Goal: Information Seeking & Learning: Find specific fact

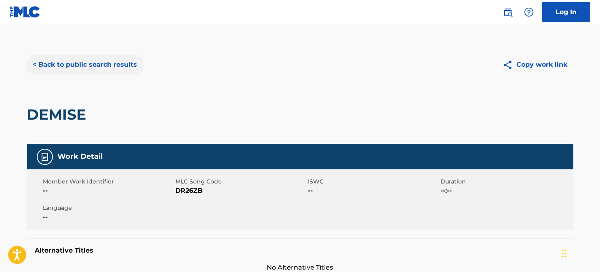
click at [40, 65] on button "< Back to public search results" at bounding box center [85, 65] width 116 height 20
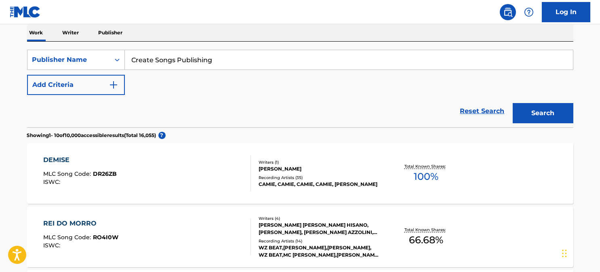
scroll to position [90, 0]
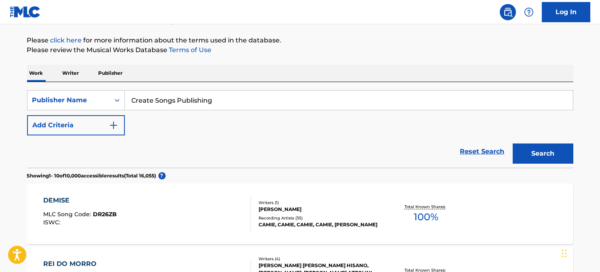
click at [102, 73] on p "Publisher" at bounding box center [110, 73] width 29 height 17
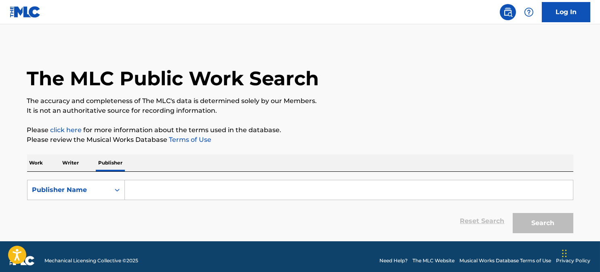
click at [158, 190] on input "Search Form" at bounding box center [349, 189] width 448 height 19
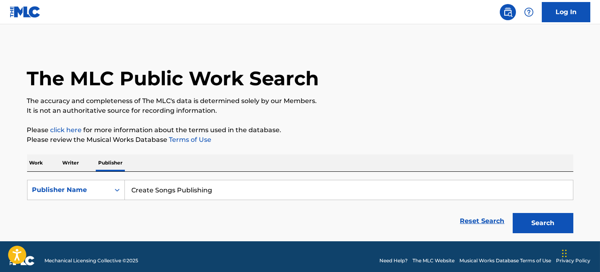
type input "Create Songs Publishing"
click at [513, 213] on button "Search" at bounding box center [543, 223] width 61 height 20
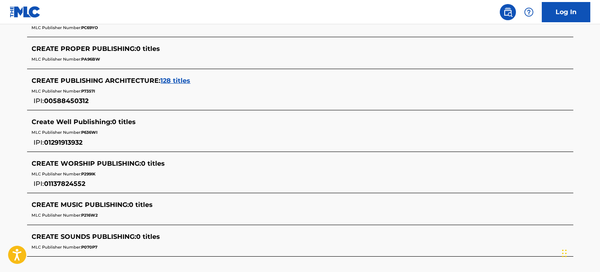
scroll to position [460, 0]
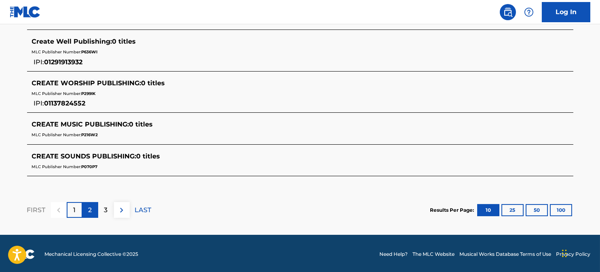
click at [91, 202] on div "2" at bounding box center [90, 210] width 16 height 16
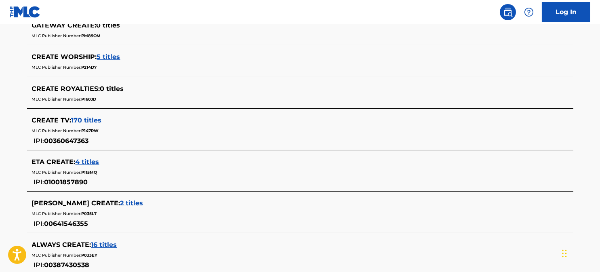
scroll to position [177, 0]
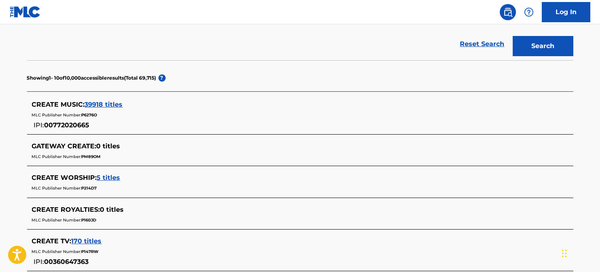
click at [102, 107] on span "39918 titles" at bounding box center [104, 105] width 38 height 8
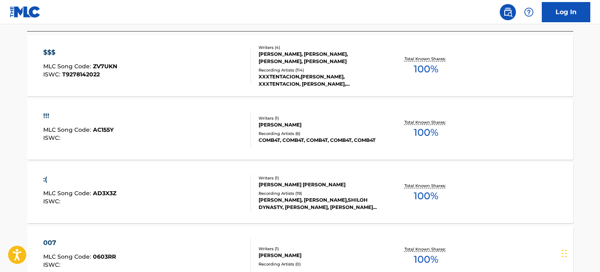
scroll to position [136, 0]
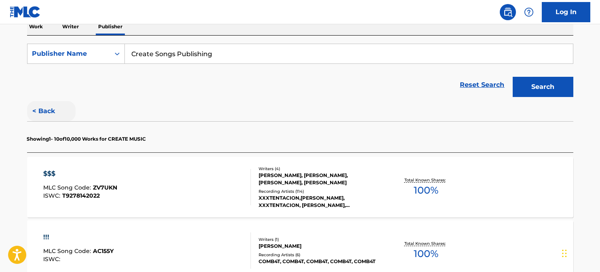
click at [44, 111] on button "< Back" at bounding box center [51, 111] width 49 height 20
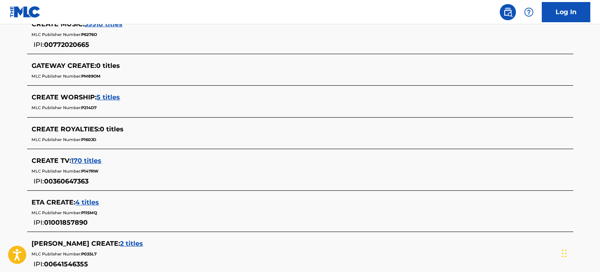
scroll to position [479, 0]
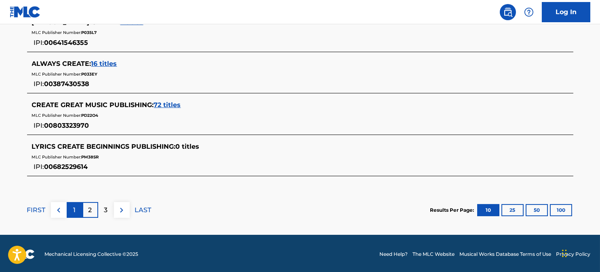
click at [74, 206] on p "1" at bounding box center [74, 210] width 2 height 10
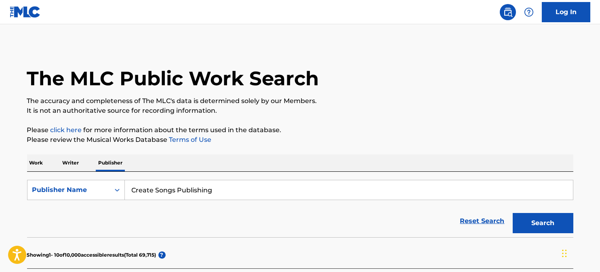
scroll to position [121, 0]
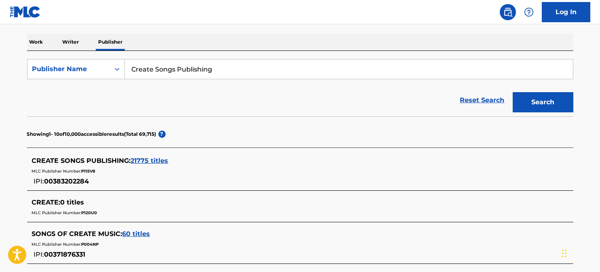
click at [142, 156] on div "CREATE SONGS PUBLISHING : 21775 titles" at bounding box center [290, 161] width 516 height 10
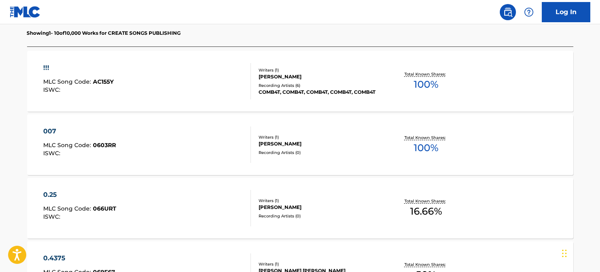
scroll to position [202, 0]
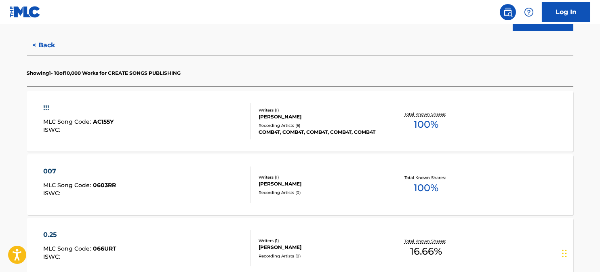
click at [333, 100] on div "!!! MLC Song Code : AC155Y ISWC : Writers ( 1 ) [PERSON_NAME] Recording Artists…" at bounding box center [300, 121] width 547 height 61
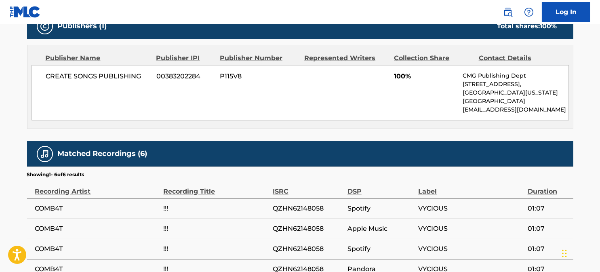
scroll to position [462, 0]
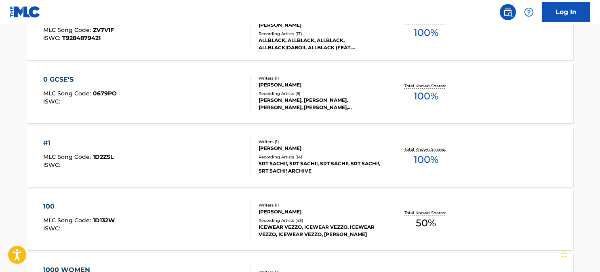
scroll to position [710, 0]
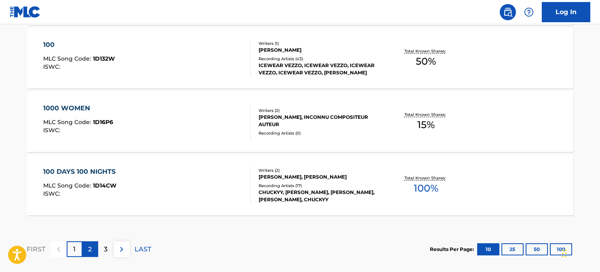
click at [90, 246] on p "2" at bounding box center [91, 250] width 4 height 10
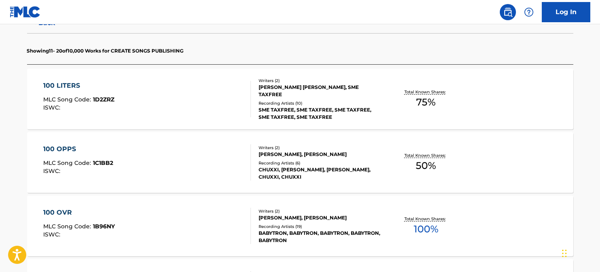
scroll to position [386, 0]
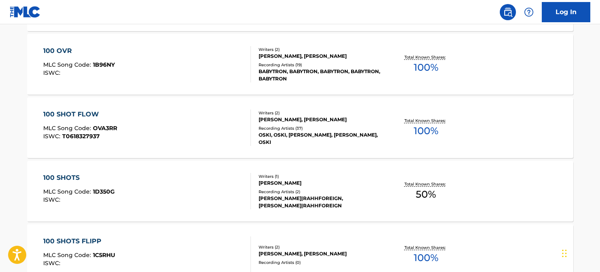
click at [186, 125] on div "100 SHOT FLOW MLC Song Code : OVA3RR ISWC : T0618327937" at bounding box center [147, 128] width 208 height 36
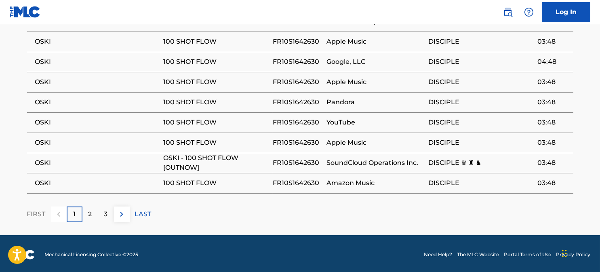
scroll to position [605, 0]
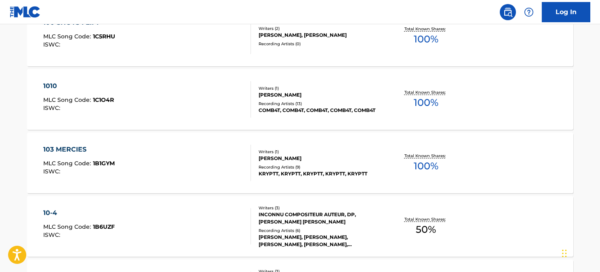
scroll to position [750, 0]
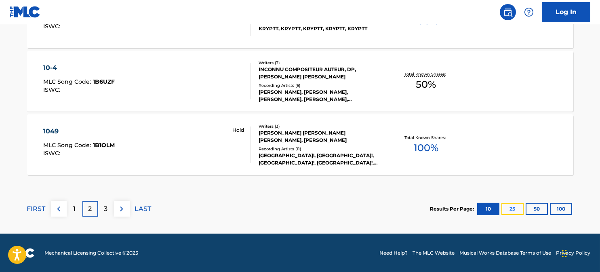
click at [519, 208] on button "25" at bounding box center [513, 209] width 22 height 12
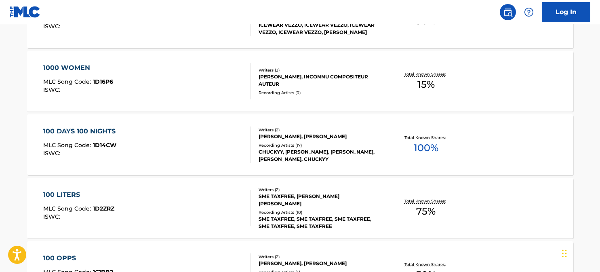
scroll to position [831, 0]
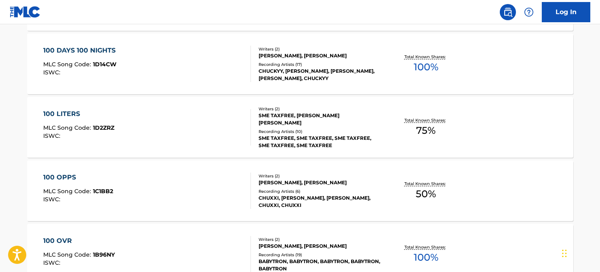
click at [86, 111] on div "100 LITERS" at bounding box center [78, 114] width 71 height 10
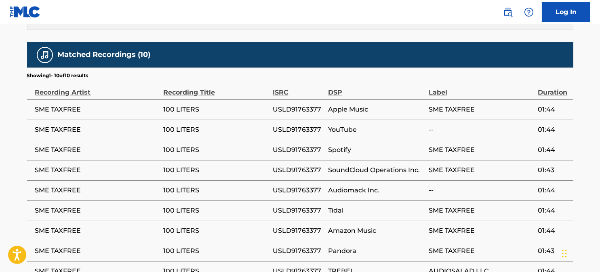
scroll to position [701, 0]
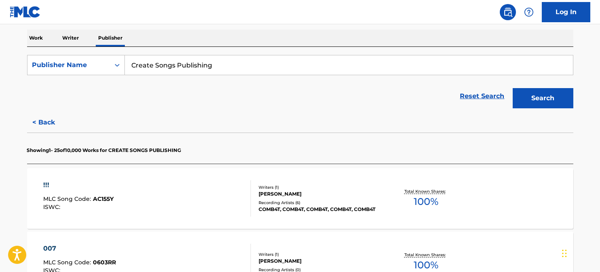
scroll to position [85, 0]
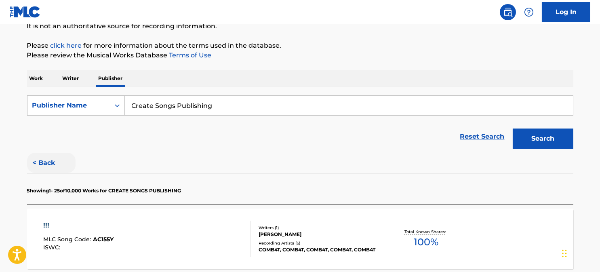
click at [43, 156] on button "< Back" at bounding box center [51, 163] width 49 height 20
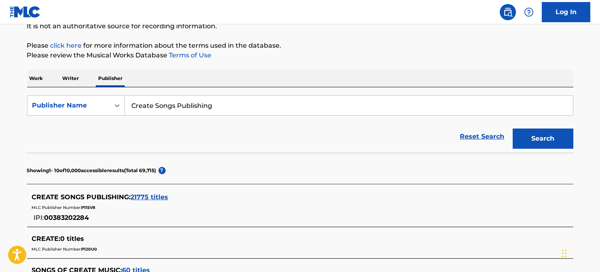
scroll to position [125, 0]
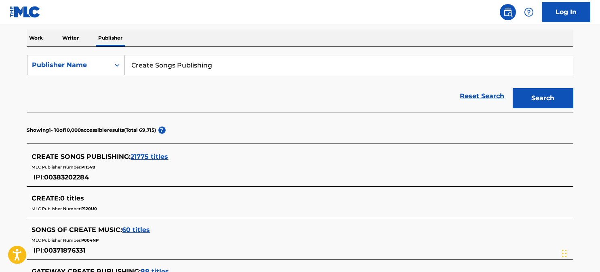
click at [129, 226] on span "60 titles" at bounding box center [137, 230] width 28 height 8
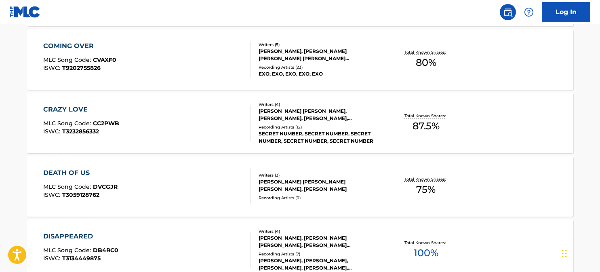
scroll to position [813, 0]
